Goal: Task Accomplishment & Management: Complete application form

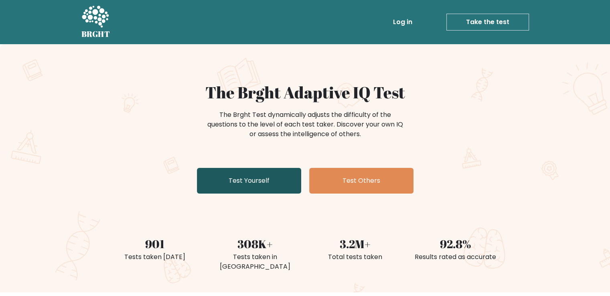
click at [271, 182] on link "Test Yourself" at bounding box center [249, 181] width 104 height 26
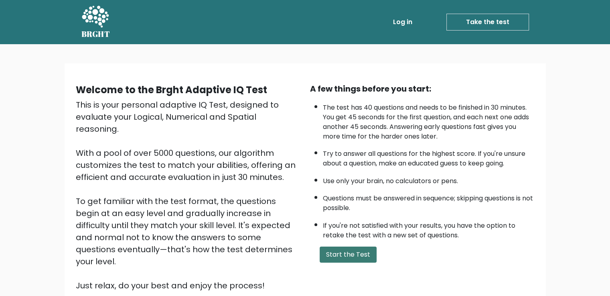
click at [341, 252] on button "Start the Test" at bounding box center [348, 254] width 57 height 16
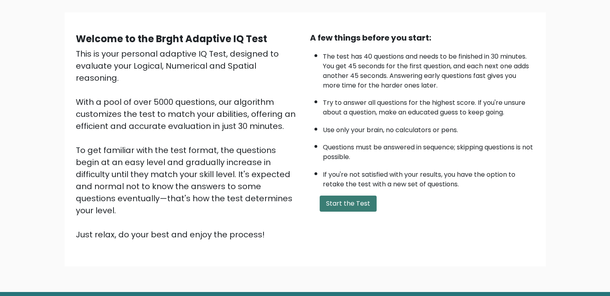
scroll to position [71, 0]
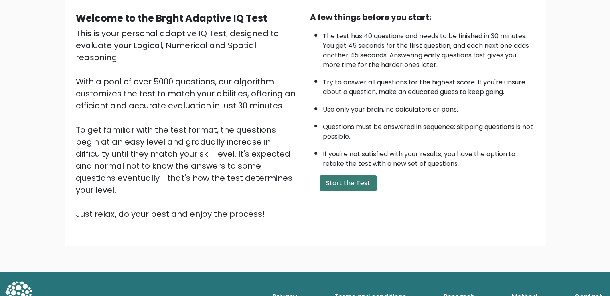
click at [350, 178] on button "Start the Test" at bounding box center [348, 183] width 57 height 16
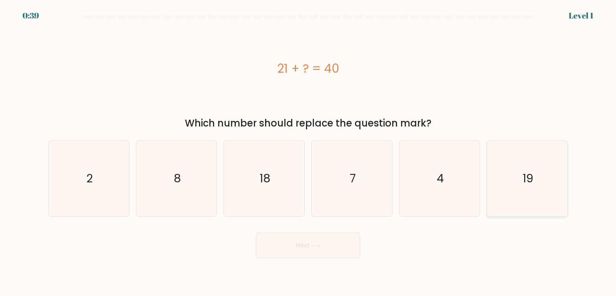
click at [518, 166] on icon "19" at bounding box center [526, 177] width 75 height 75
click at [308, 152] on input "f. 19" at bounding box center [308, 150] width 0 height 4
radio input "true"
click at [314, 240] on button "Next" at bounding box center [308, 245] width 104 height 26
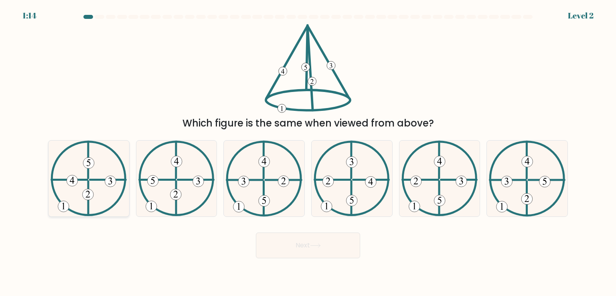
click at [63, 186] on icon at bounding box center [89, 177] width 76 height 75
click at [308, 152] on input "a." at bounding box center [308, 150] width 0 height 4
radio input "true"
click at [269, 246] on button "Next" at bounding box center [308, 245] width 104 height 26
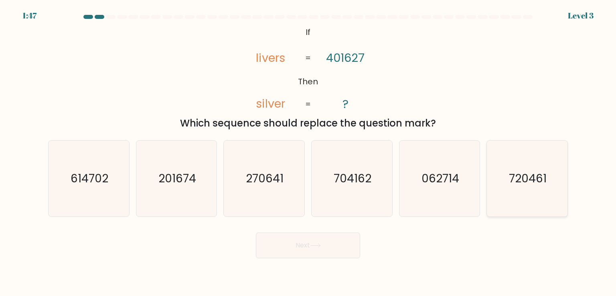
click at [511, 175] on text "720461" at bounding box center [528, 178] width 38 height 16
click at [308, 152] on input "f. 720461" at bounding box center [308, 150] width 0 height 4
radio input "true"
click at [308, 255] on button "Next" at bounding box center [308, 245] width 104 height 26
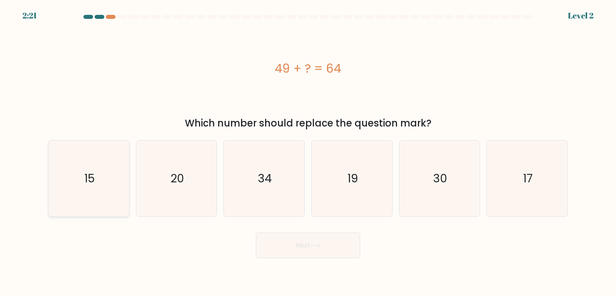
click at [105, 190] on icon "15" at bounding box center [88, 177] width 75 height 75
click at [308, 152] on input "a. 15" at bounding box center [308, 150] width 0 height 4
radio input "true"
click at [320, 248] on button "Next" at bounding box center [308, 245] width 104 height 26
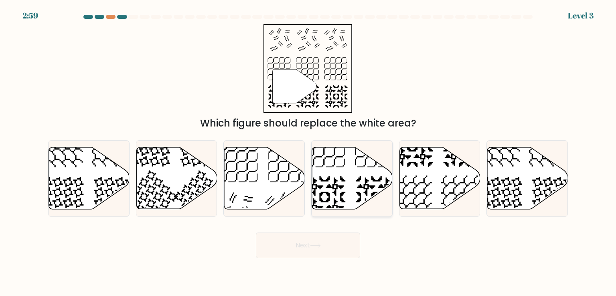
click at [327, 168] on icon at bounding box center [352, 178] width 81 height 62
click at [308, 152] on input "d." at bounding box center [308, 150] width 0 height 4
radio input "true"
click at [304, 241] on button "Next" at bounding box center [308, 245] width 104 height 26
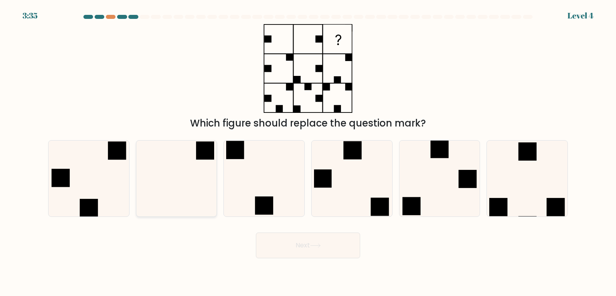
click at [192, 185] on icon at bounding box center [176, 177] width 75 height 75
click at [308, 152] on input "b." at bounding box center [308, 150] width 0 height 4
radio input "true"
click at [327, 251] on button "Next" at bounding box center [308, 245] width 104 height 26
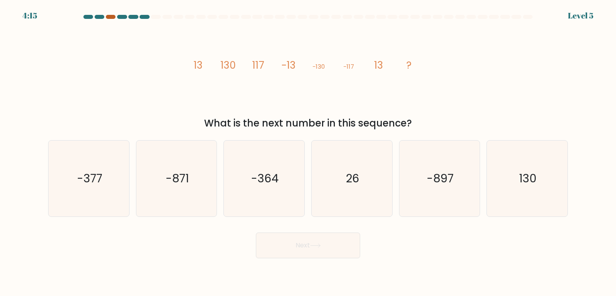
click at [110, 17] on div at bounding box center [111, 17] width 10 height 4
click at [510, 173] on icon "130" at bounding box center [526, 177] width 75 height 75
click at [308, 152] on input "f. 130" at bounding box center [308, 150] width 0 height 4
radio input "true"
click at [319, 253] on button "Next" at bounding box center [308, 245] width 104 height 26
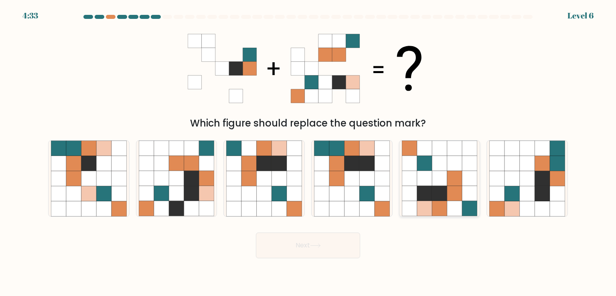
click at [517, 168] on icon at bounding box center [511, 163] width 15 height 15
click at [308, 152] on input "f." at bounding box center [308, 150] width 0 height 4
radio input "true"
click at [319, 245] on icon at bounding box center [315, 245] width 11 height 4
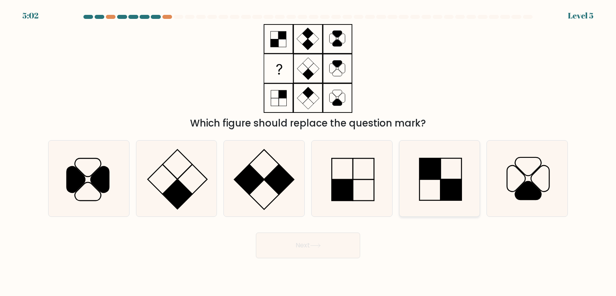
click at [424, 180] on icon at bounding box center [439, 177] width 75 height 75
click at [308, 152] on input "e." at bounding box center [308, 150] width 0 height 4
radio input "true"
click at [328, 251] on button "Next" at bounding box center [308, 245] width 104 height 26
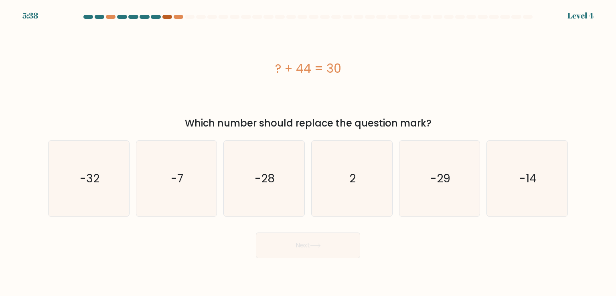
click at [165, 18] on div at bounding box center [167, 17] width 10 height 4
click at [511, 179] on icon "-14" at bounding box center [526, 177] width 75 height 75
click at [308, 152] on input "f. -14" at bounding box center [308, 150] width 0 height 4
radio input "true"
click at [332, 249] on button "Next" at bounding box center [308, 245] width 104 height 26
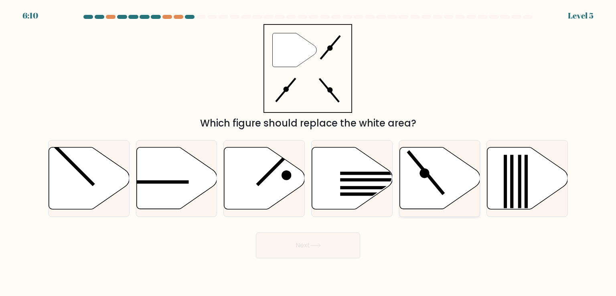
click at [426, 162] on icon at bounding box center [439, 178] width 81 height 62
click at [308, 152] on input "e." at bounding box center [308, 150] width 0 height 4
radio input "true"
click at [302, 239] on button "Next" at bounding box center [308, 245] width 104 height 26
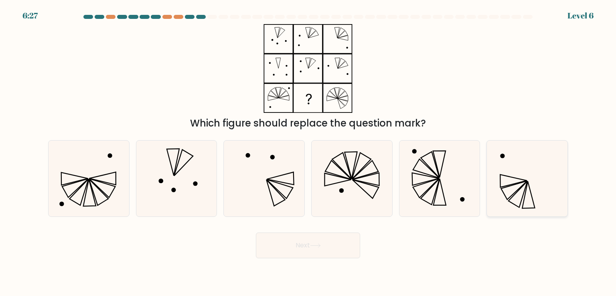
click at [507, 186] on icon at bounding box center [514, 189] width 26 height 18
click at [308, 152] on input "f." at bounding box center [308, 150] width 0 height 4
radio input "true"
click at [326, 238] on button "Next" at bounding box center [308, 245] width 104 height 26
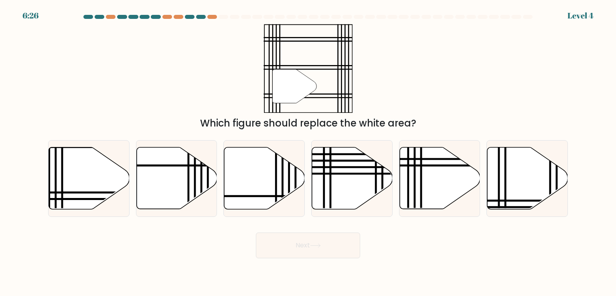
click at [318, 249] on button "Next" at bounding box center [308, 245] width 104 height 26
click at [89, 201] on icon at bounding box center [89, 178] width 81 height 62
click at [308, 152] on input "a." at bounding box center [308, 150] width 0 height 4
radio input "true"
click at [277, 236] on button "Next" at bounding box center [308, 245] width 104 height 26
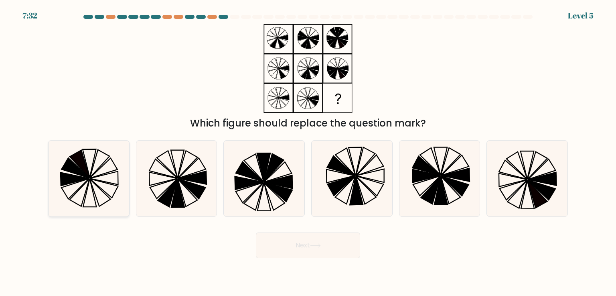
click at [100, 191] on icon at bounding box center [88, 177] width 75 height 75
click at [308, 152] on input "a." at bounding box center [308, 150] width 0 height 4
radio input "true"
click at [269, 244] on button "Next" at bounding box center [308, 245] width 104 height 26
